Goal: Task Accomplishment & Management: Manage account settings

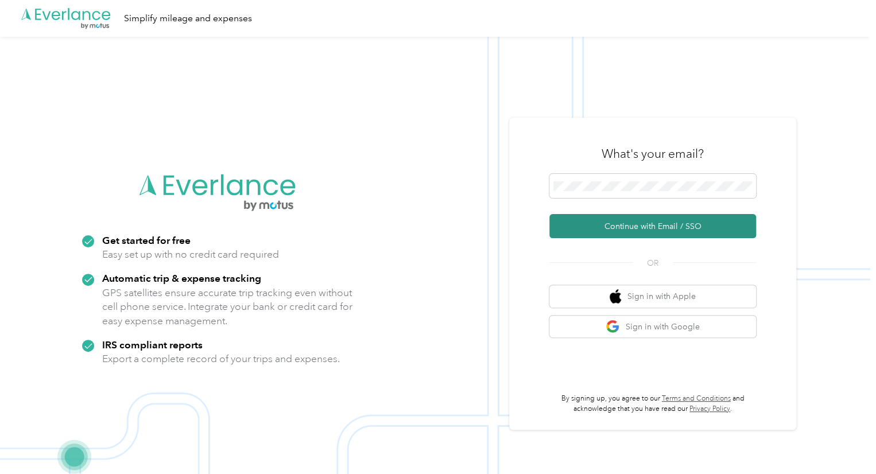
click at [659, 219] on button "Continue with Email / SSO" at bounding box center [653, 226] width 207 height 24
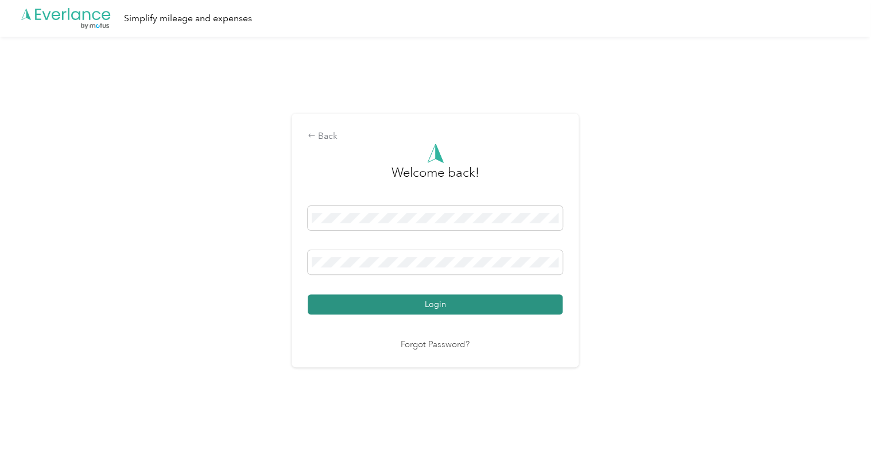
click at [435, 306] on button "Login" at bounding box center [435, 305] width 255 height 20
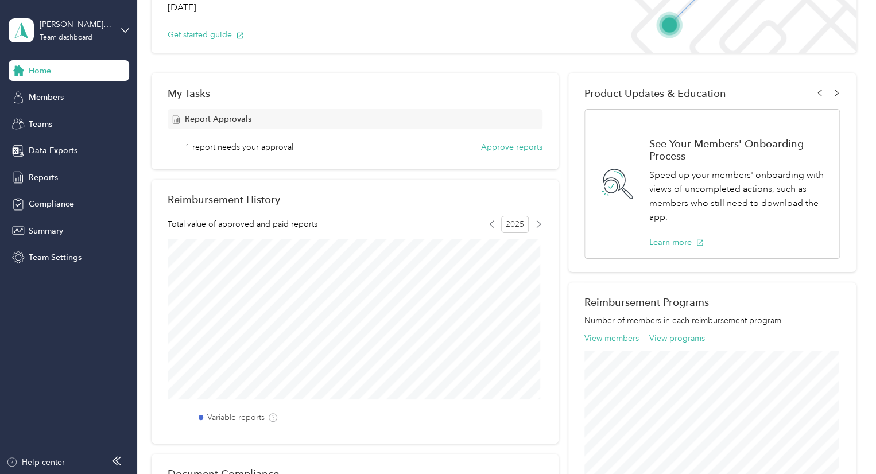
scroll to position [115, 0]
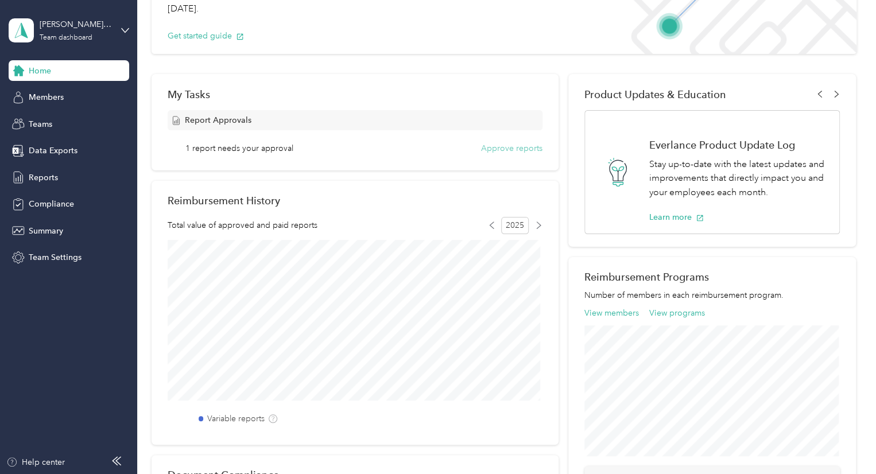
click at [501, 145] on button "Approve reports" at bounding box center [511, 148] width 61 height 12
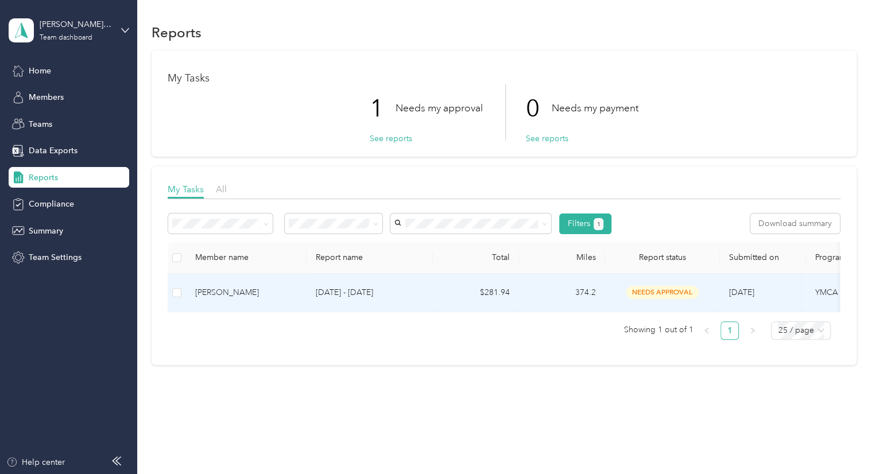
click at [674, 290] on span "needs approval" at bounding box center [663, 292] width 72 height 13
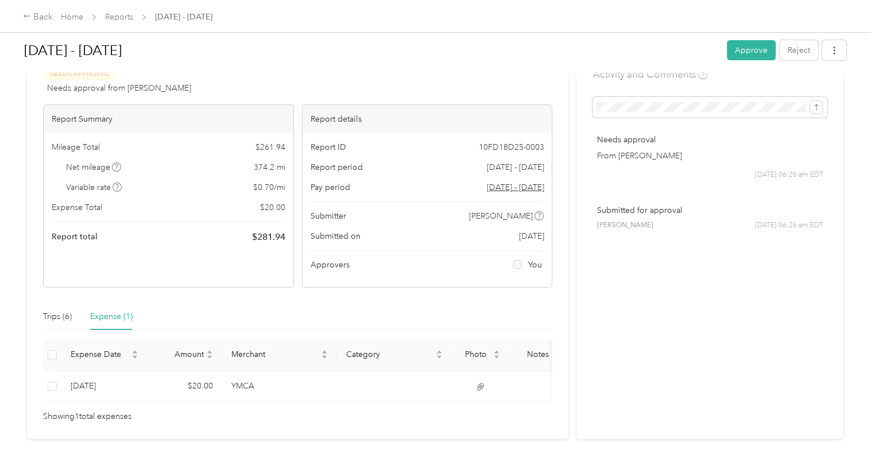
scroll to position [79, 0]
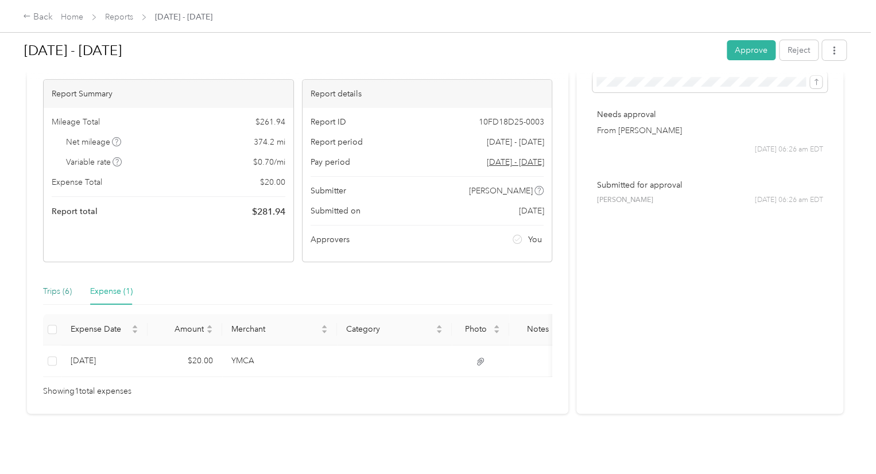
click at [51, 285] on div "Trips (6)" at bounding box center [57, 291] width 29 height 13
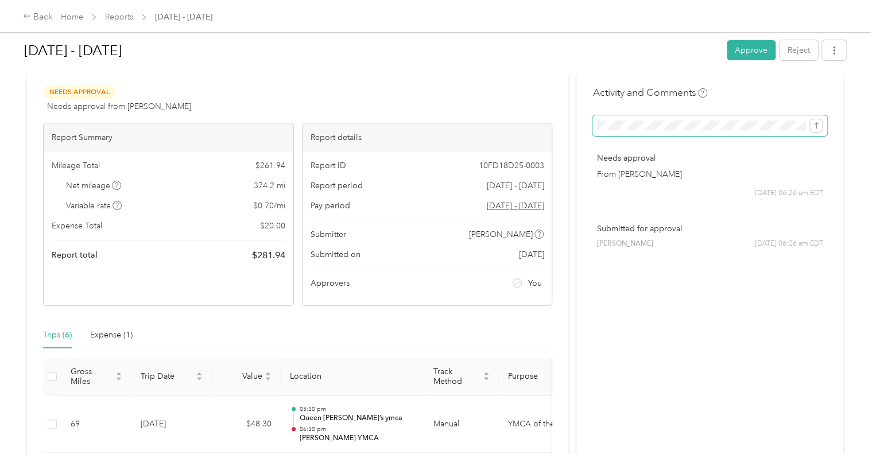
scroll to position [0, 0]
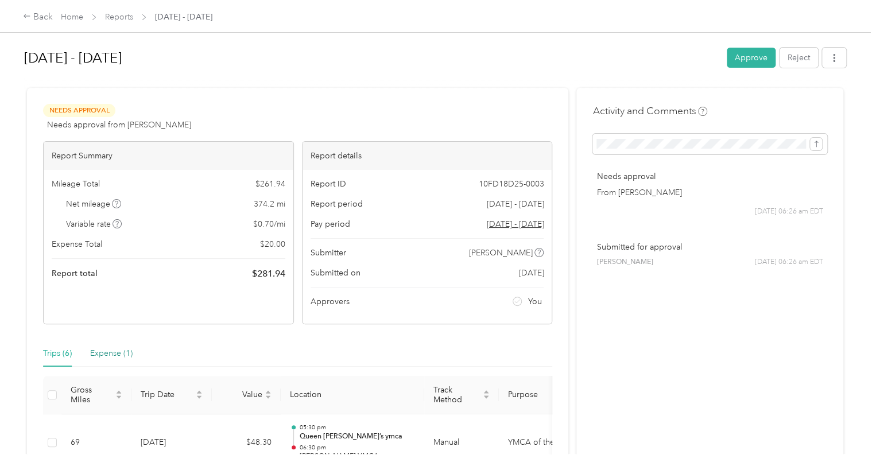
click at [113, 352] on div "Expense (1)" at bounding box center [111, 353] width 42 height 13
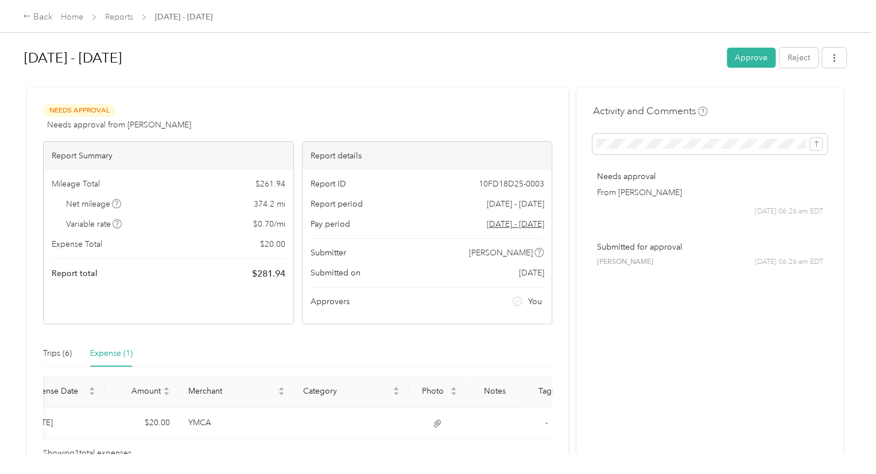
scroll to position [0, 62]
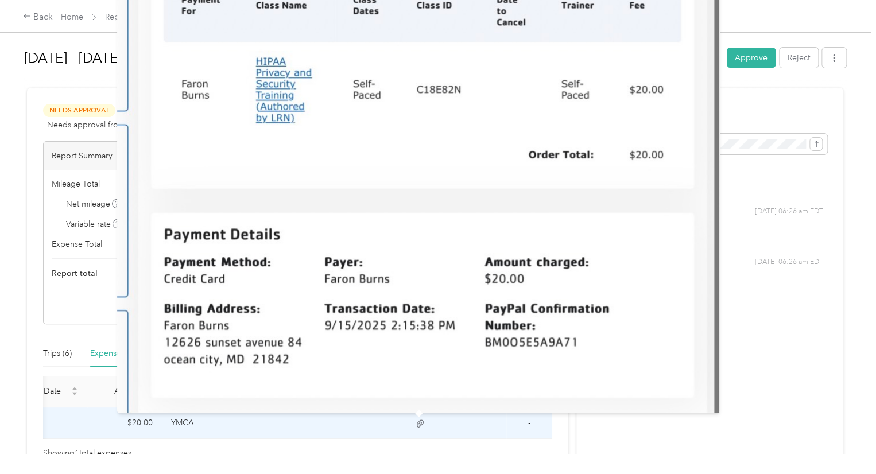
click at [422, 419] on icon at bounding box center [420, 424] width 10 height 10
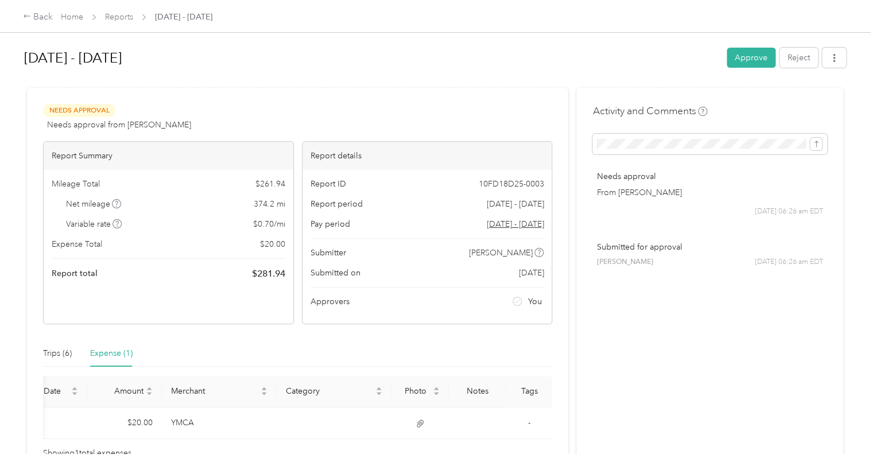
click at [635, 439] on div "Activity and Comments Needs approval From [PERSON_NAME] [DATE] 06:26 am EDT Sub…" at bounding box center [710, 282] width 267 height 388
click at [721, 187] on p "From [PERSON_NAME]" at bounding box center [710, 193] width 227 height 12
click at [746, 56] on button "Approve" at bounding box center [751, 58] width 49 height 20
